Goal: Find contact information: Find contact information

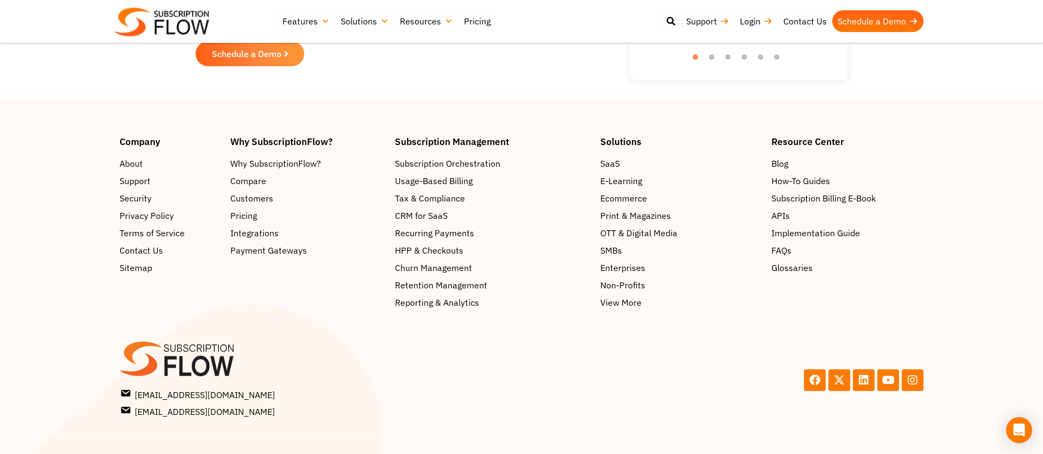
scroll to position [1246, 0]
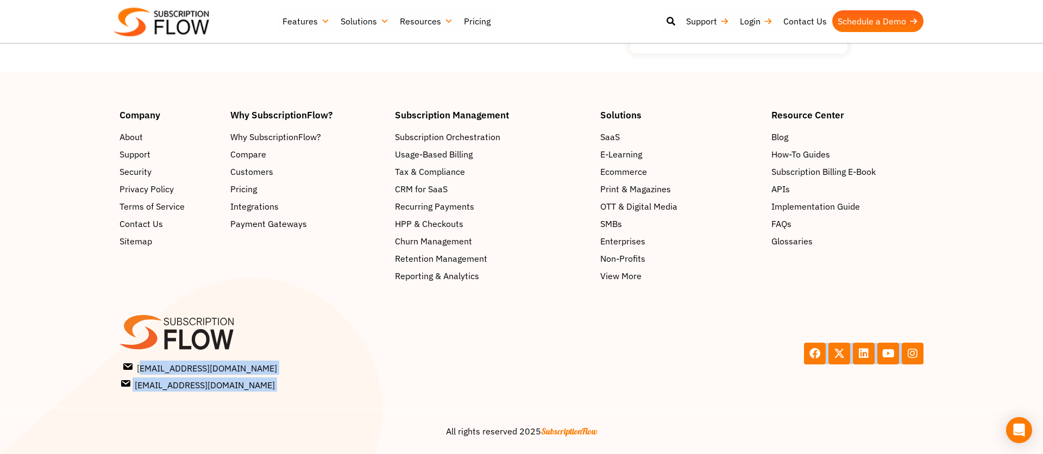
drag, startPoint x: 279, startPoint y: 413, endPoint x: 132, endPoint y: 367, distance: 153.8
click at [133, 367] on div "Company About Support Security Privacy Policy Terms of Service Contact Us Sitem…" at bounding box center [521, 282] width 1043 height 344
copy div "[EMAIL_ADDRESS][DOMAIN_NAME] [EMAIL_ADDRESS][DOMAIN_NAME] [EMAIL_ADDRESS][DOMAI…"
